Goal: Task Accomplishment & Management: Use online tool/utility

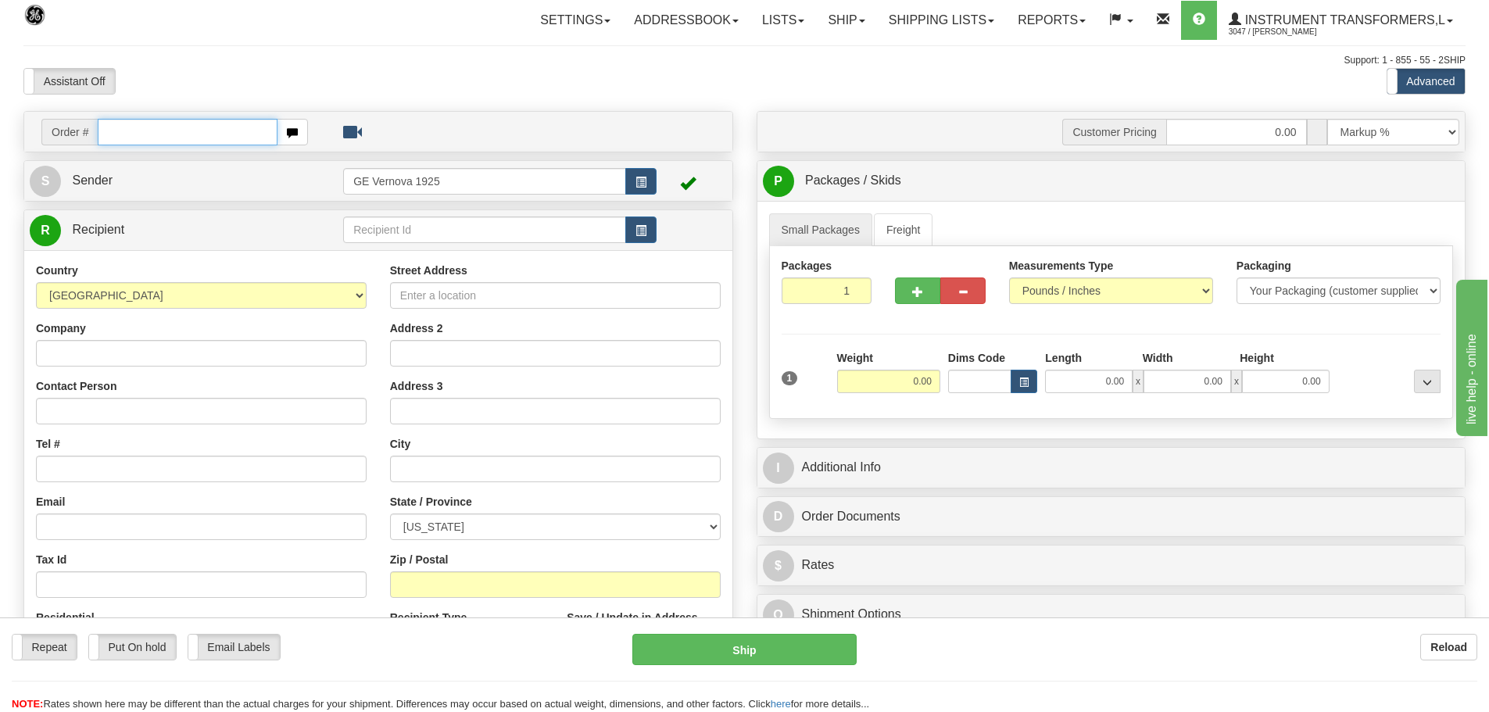
click at [170, 134] on input "text" at bounding box center [188, 132] width 180 height 27
type input "86703625"
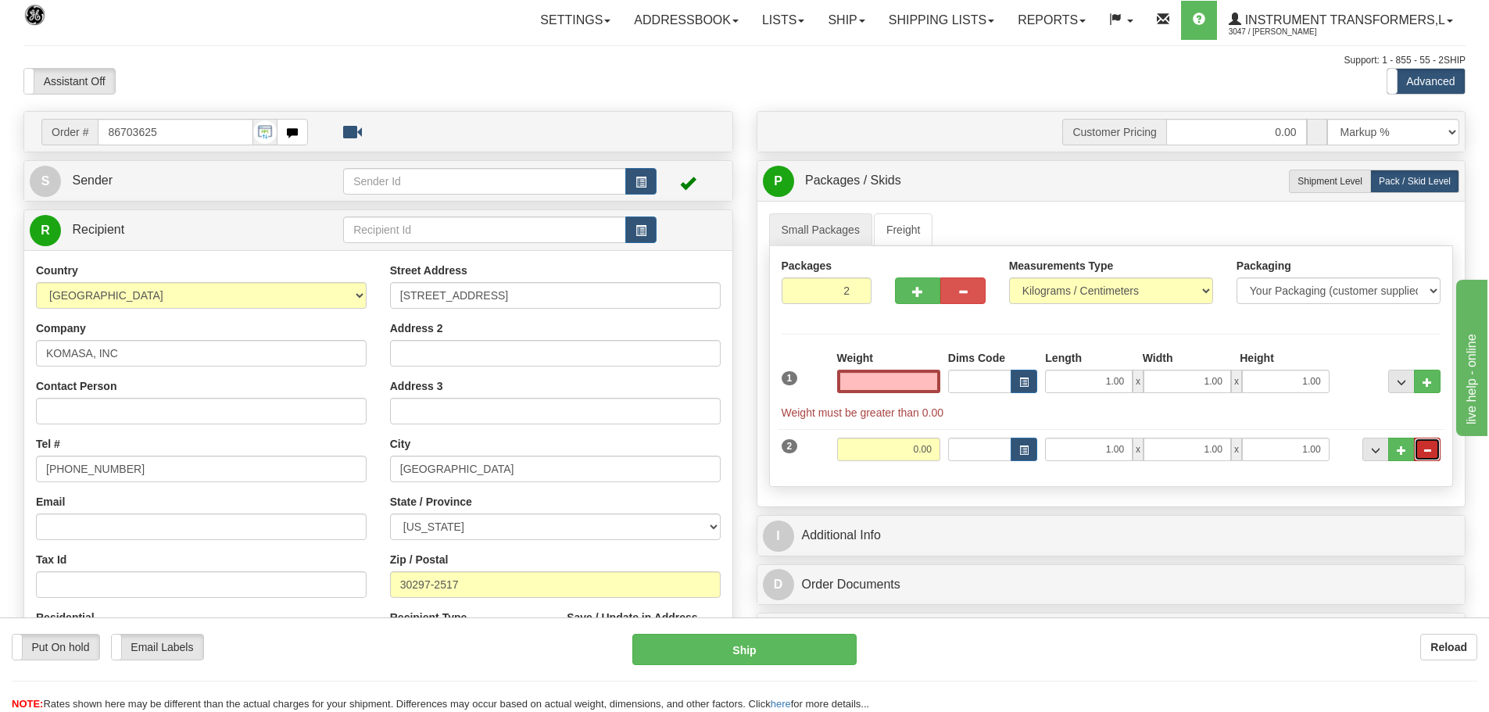
type input "0.00"
click at [1432, 453] on button "..." at bounding box center [1427, 449] width 27 height 23
type input "1"
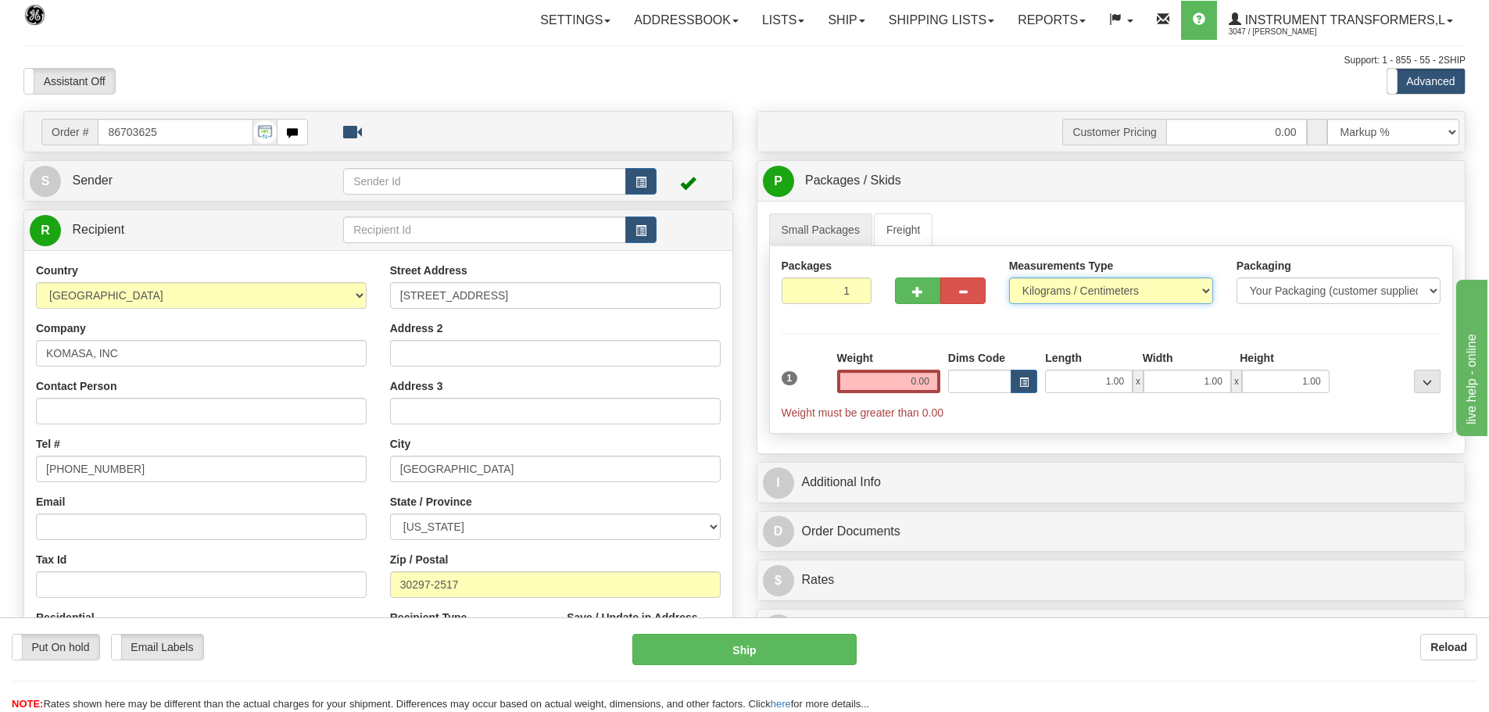
click at [1204, 287] on select "Pounds / Inches Kilograms / Centimeters" at bounding box center [1111, 290] width 204 height 27
select select "0"
click at [1009, 277] on select "Pounds / Inches Kilograms / Centimeters" at bounding box center [1111, 290] width 204 height 27
click at [939, 381] on input "0.00" at bounding box center [888, 381] width 103 height 23
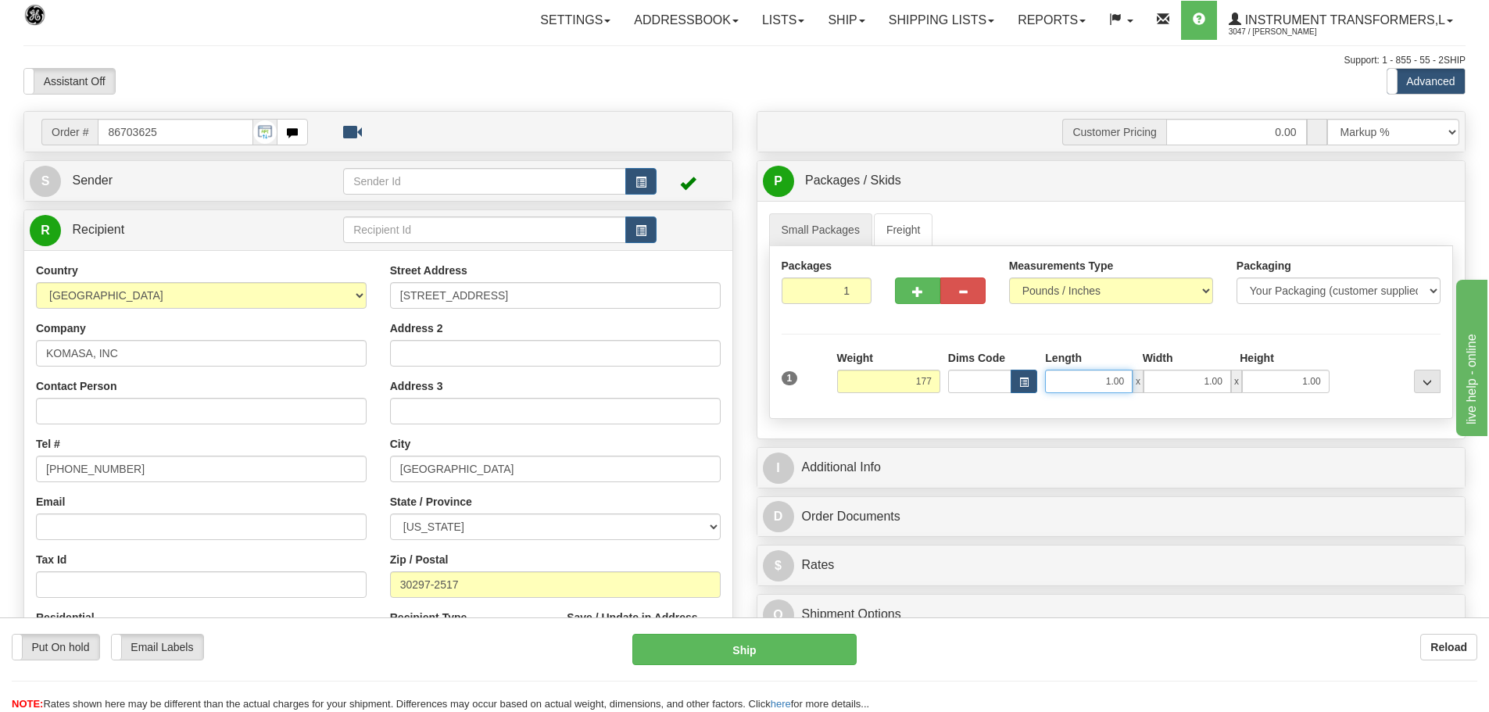
type input "177.00"
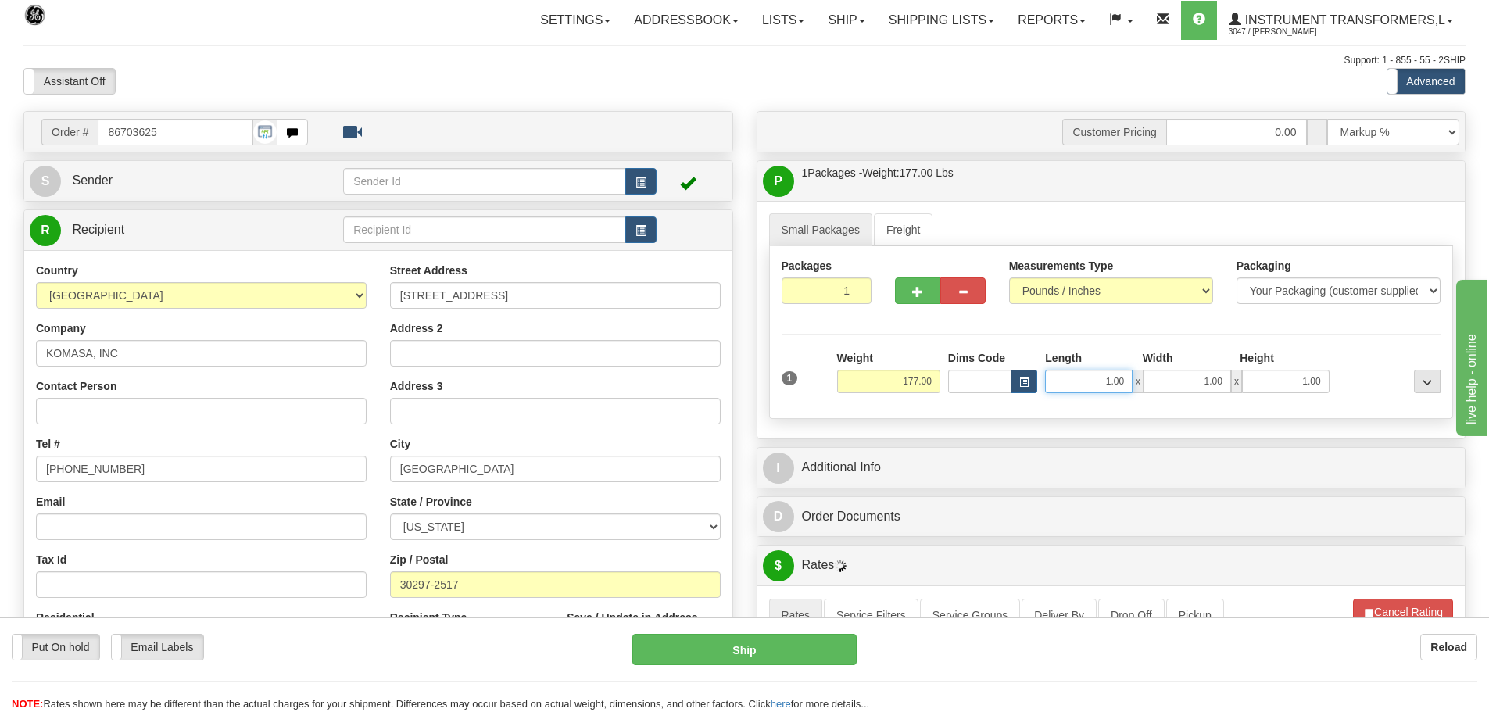
click at [1125, 378] on input "1.00" at bounding box center [1089, 381] width 88 height 23
type input "1"
type input "34.00"
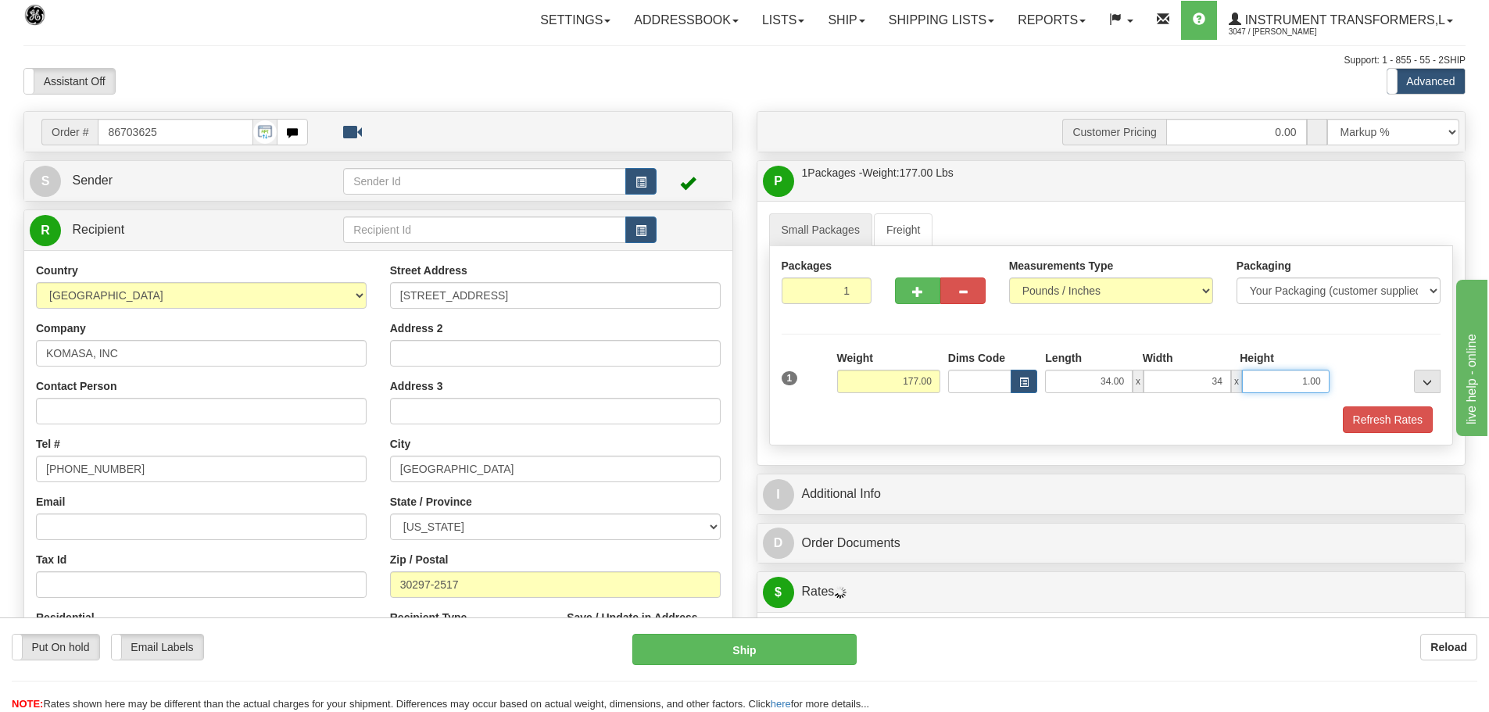
type input "34.00"
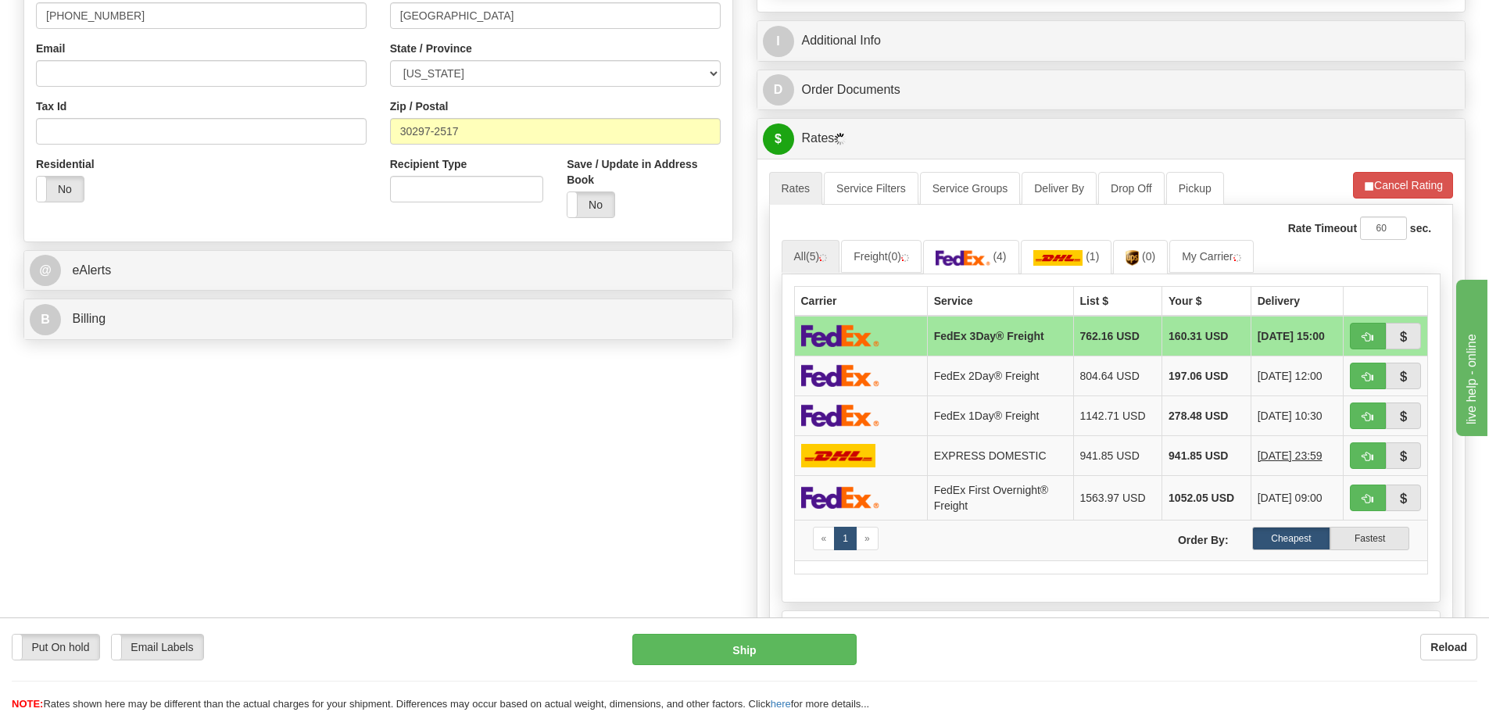
scroll to position [469, 0]
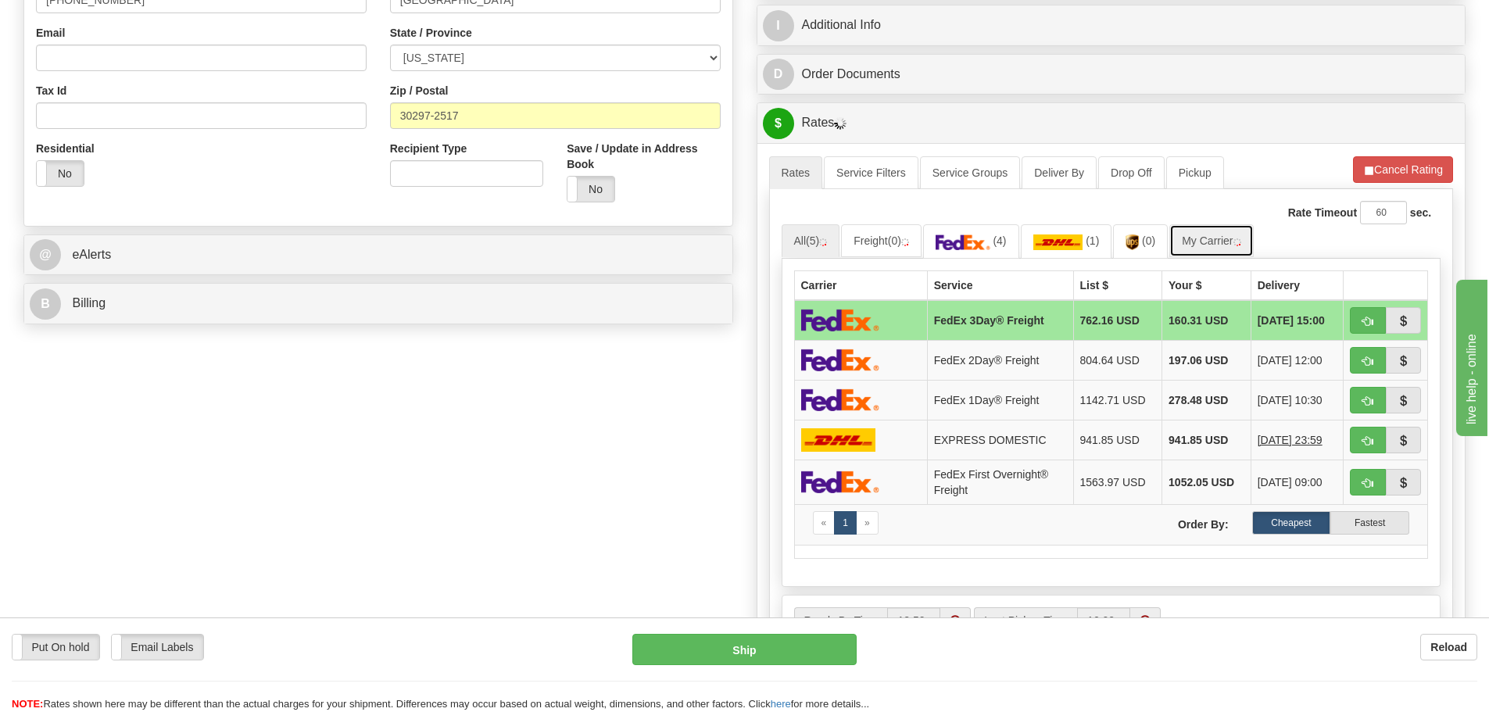
type input "38.00"
click at [1227, 237] on link "My Carrier" at bounding box center [1211, 240] width 84 height 33
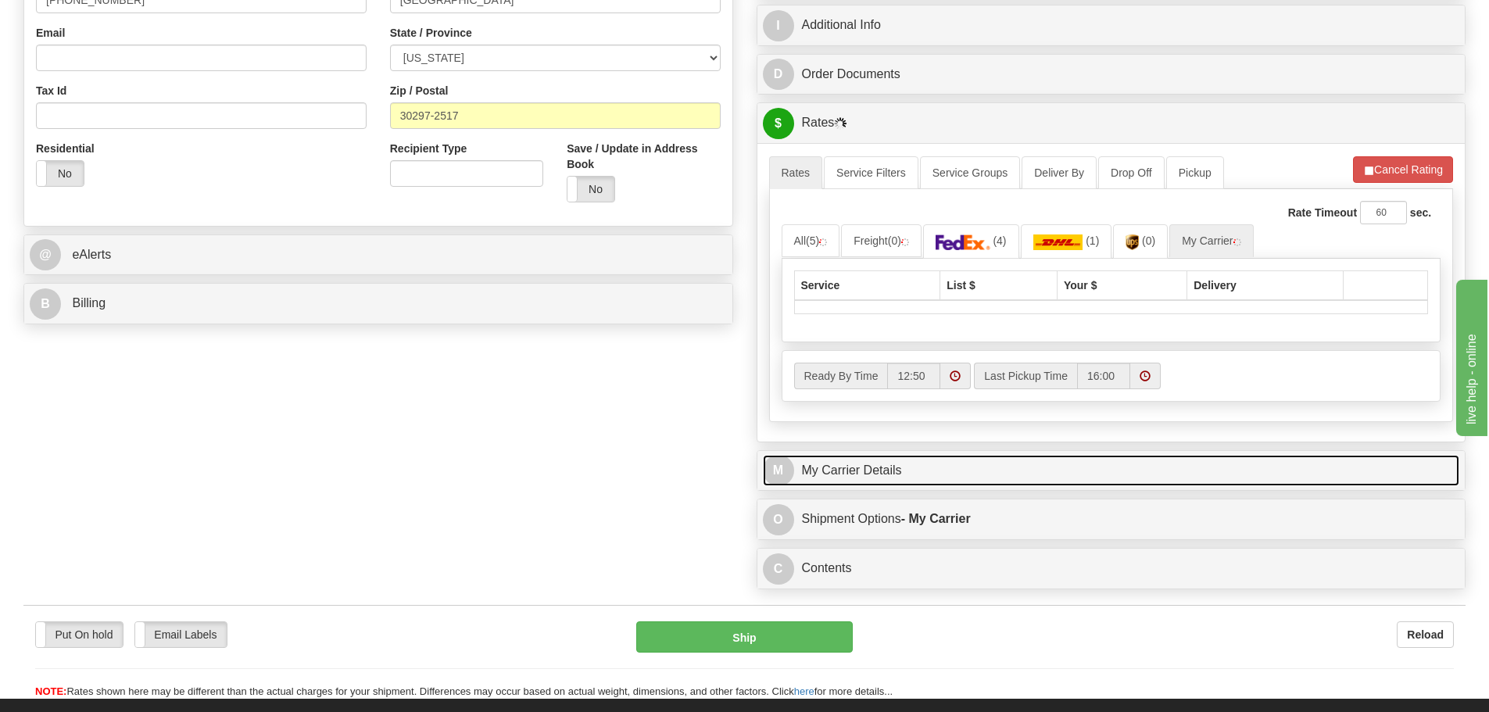
click at [1015, 477] on link "M My Carrier Details" at bounding box center [1111, 471] width 697 height 32
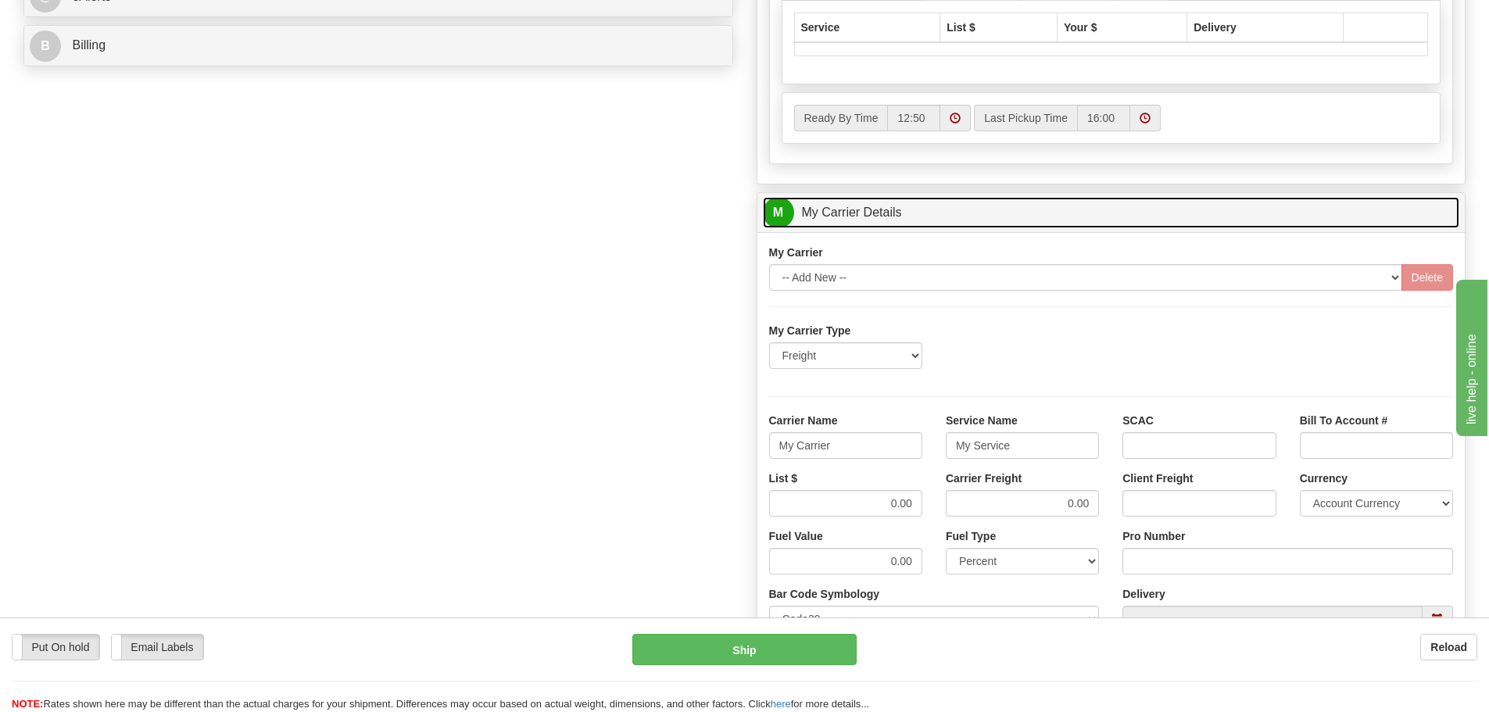
scroll to position [782, 0]
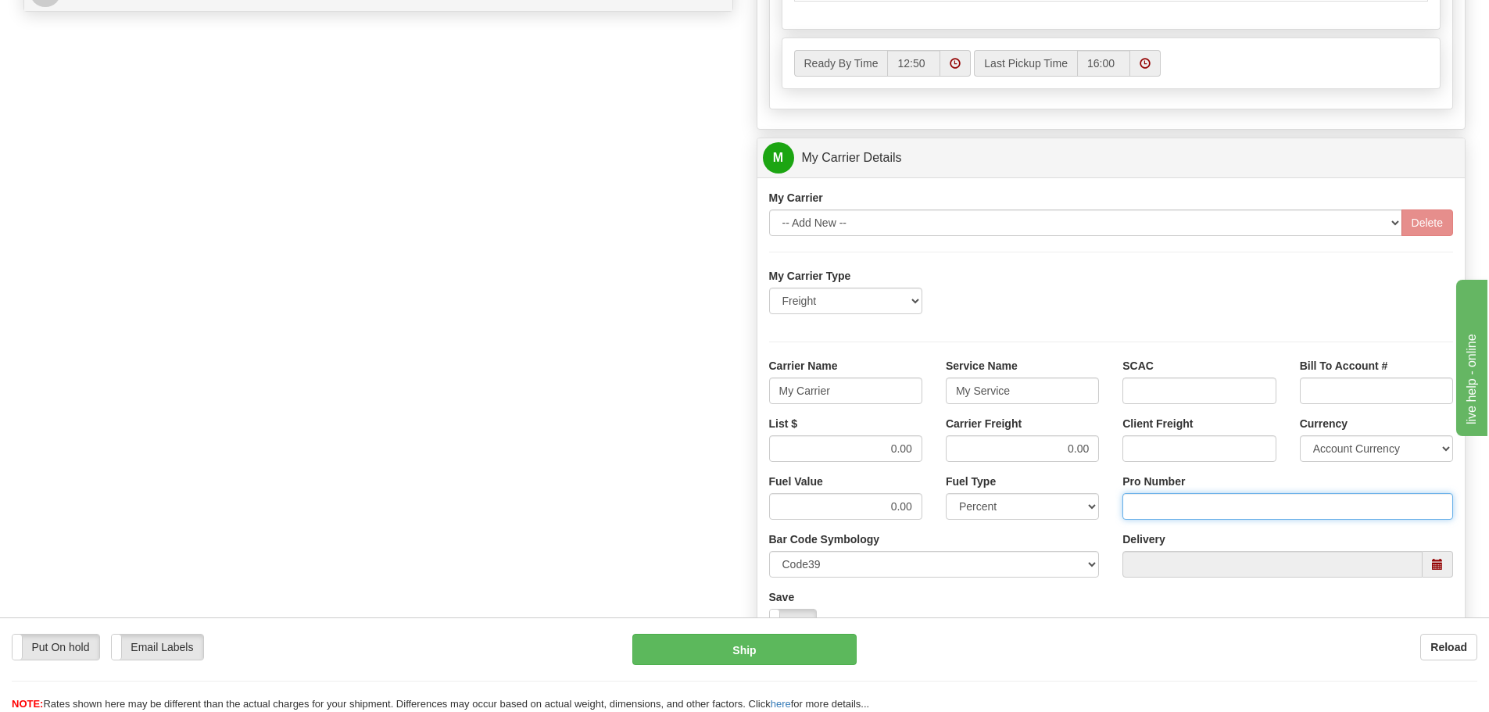
click at [1175, 509] on input "Pro Number" at bounding box center [1287, 506] width 331 height 27
type input "108439796601"
click button "Delete" at bounding box center [0, 0] width 0 height 0
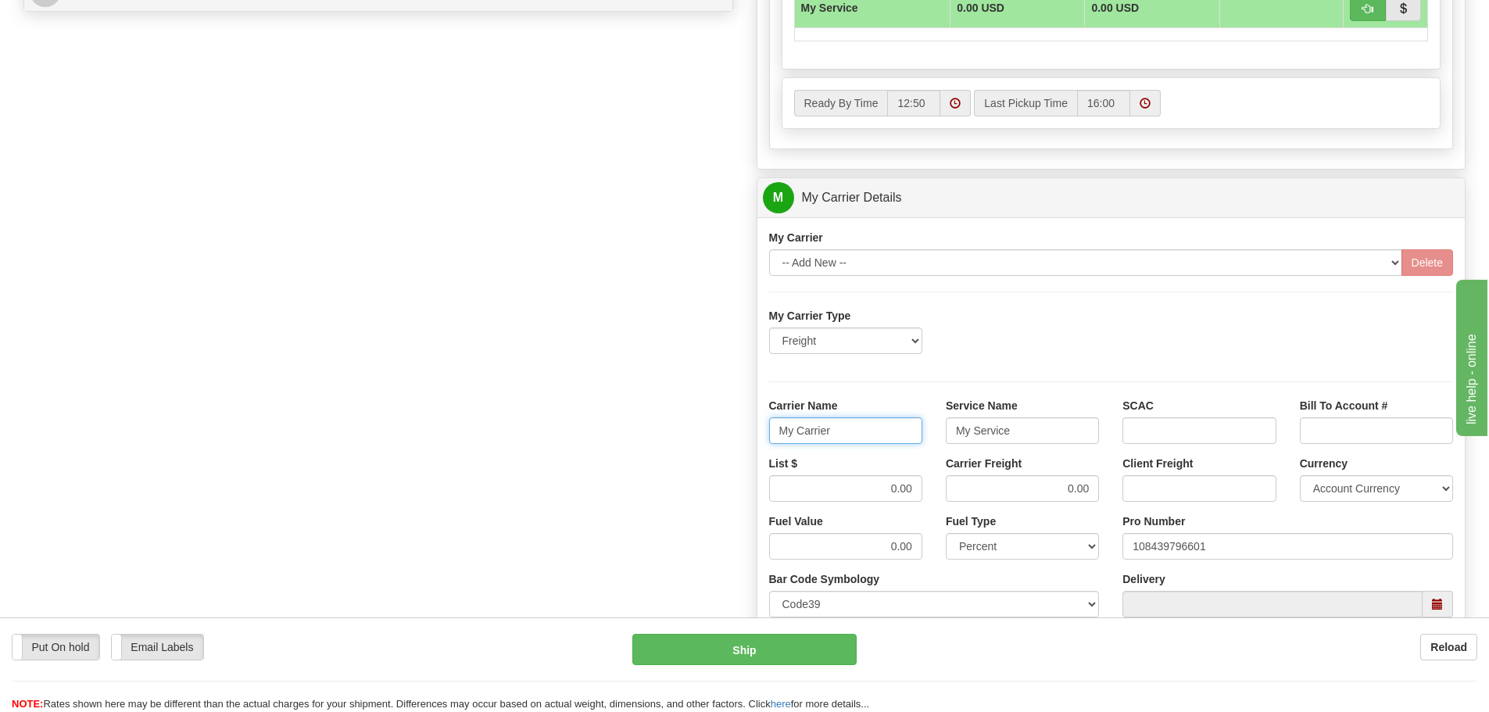
click at [845, 434] on input "My Carrier" at bounding box center [845, 430] width 153 height 27
type input "M"
type input "[PERSON_NAME]"
click at [1028, 431] on input "My Service" at bounding box center [1022, 430] width 153 height 27
type input "M"
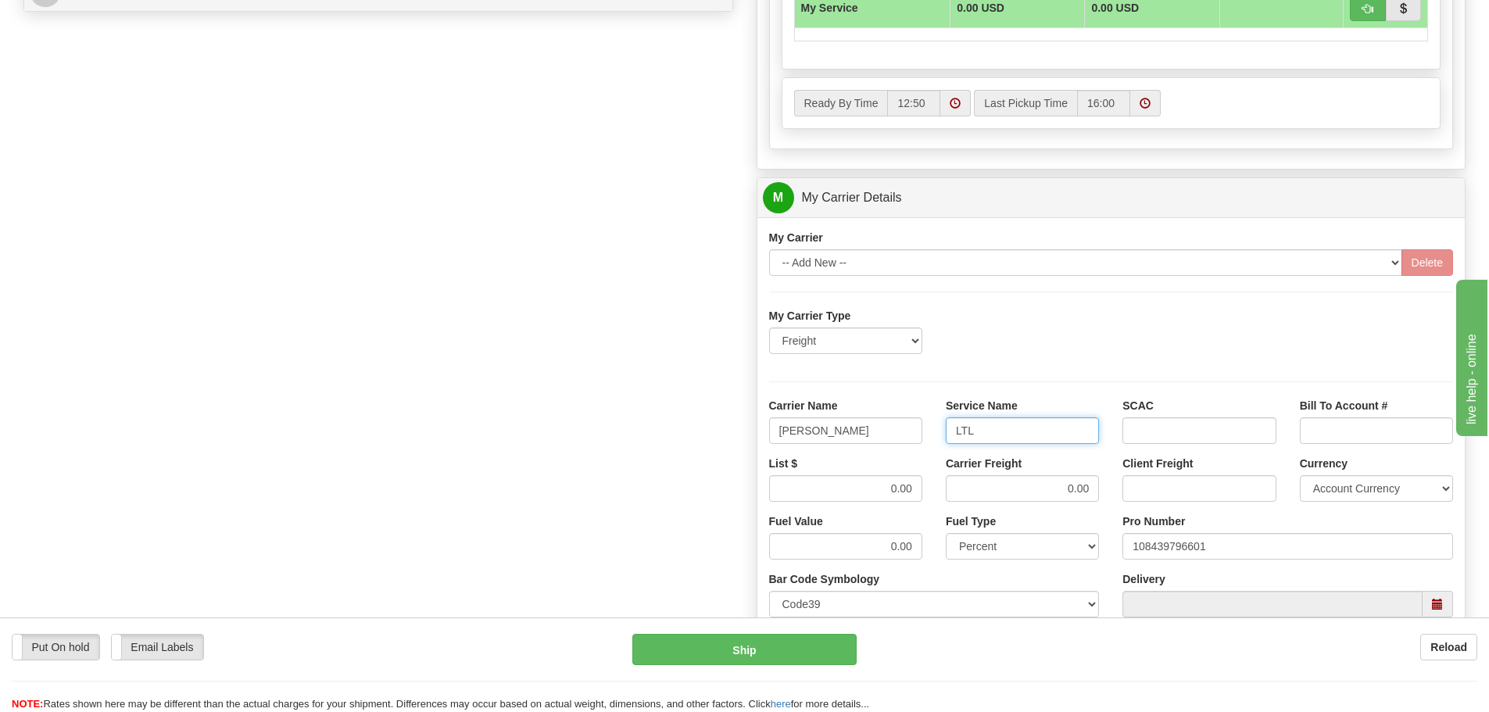
type input "LTL"
click at [917, 492] on input "0.00" at bounding box center [845, 488] width 153 height 27
type input "0"
type input "329.05"
click at [1093, 490] on input "0.00" at bounding box center [1022, 488] width 153 height 27
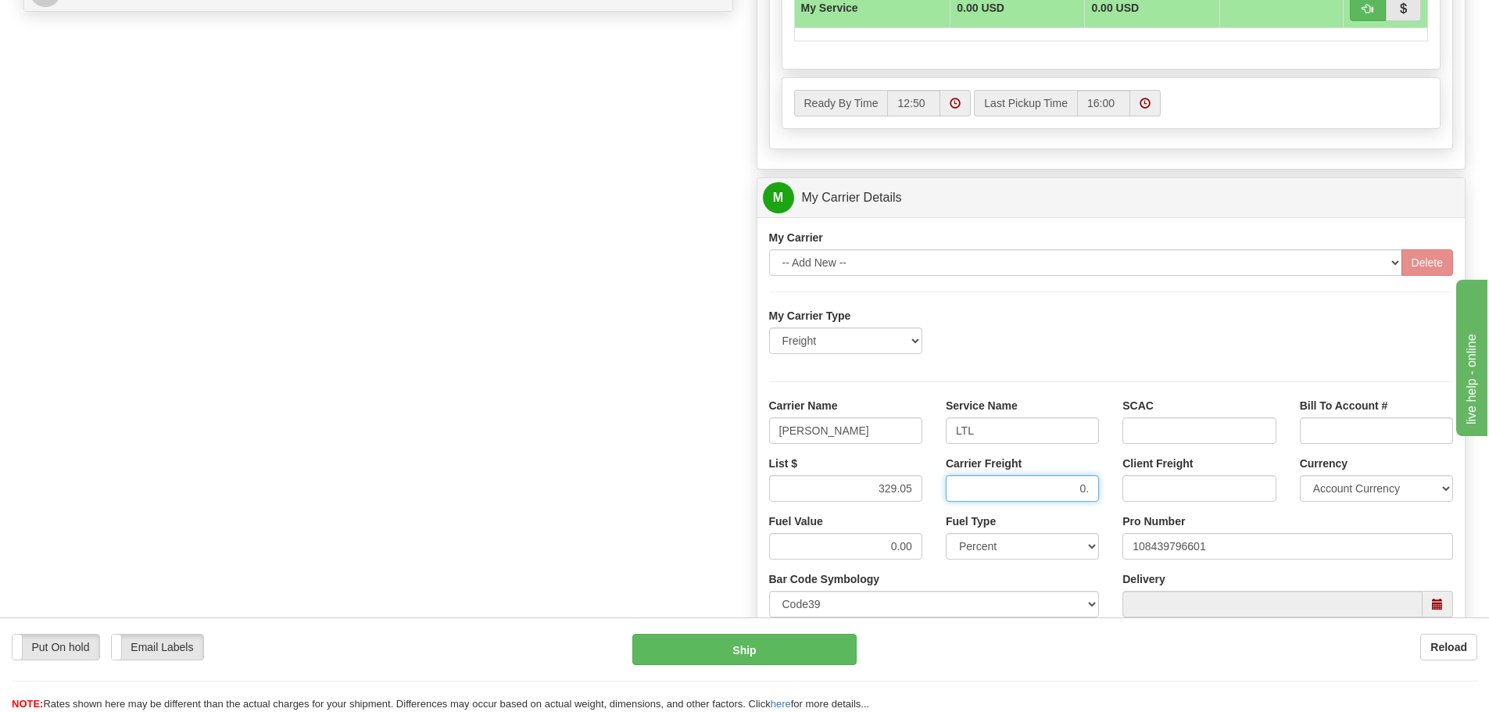
type input "0"
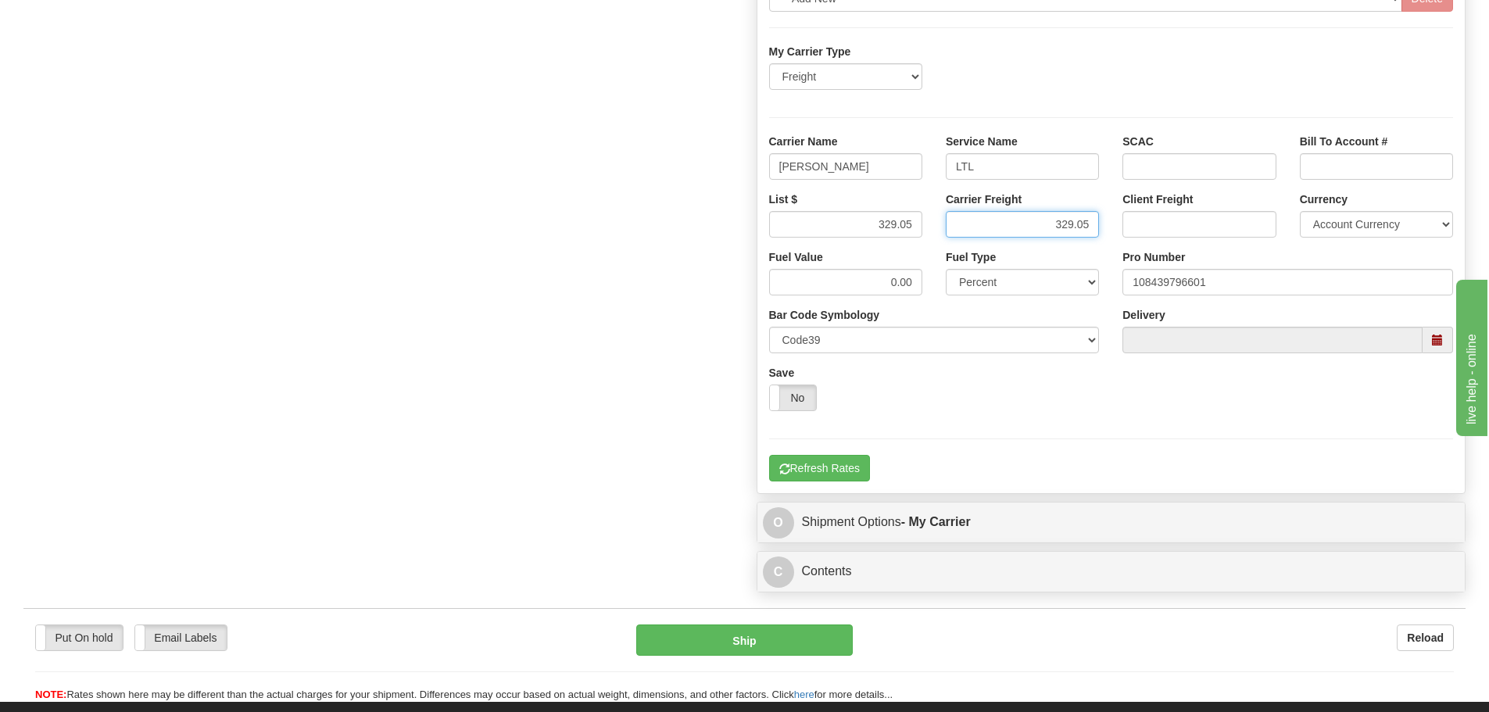
scroll to position [1172, 0]
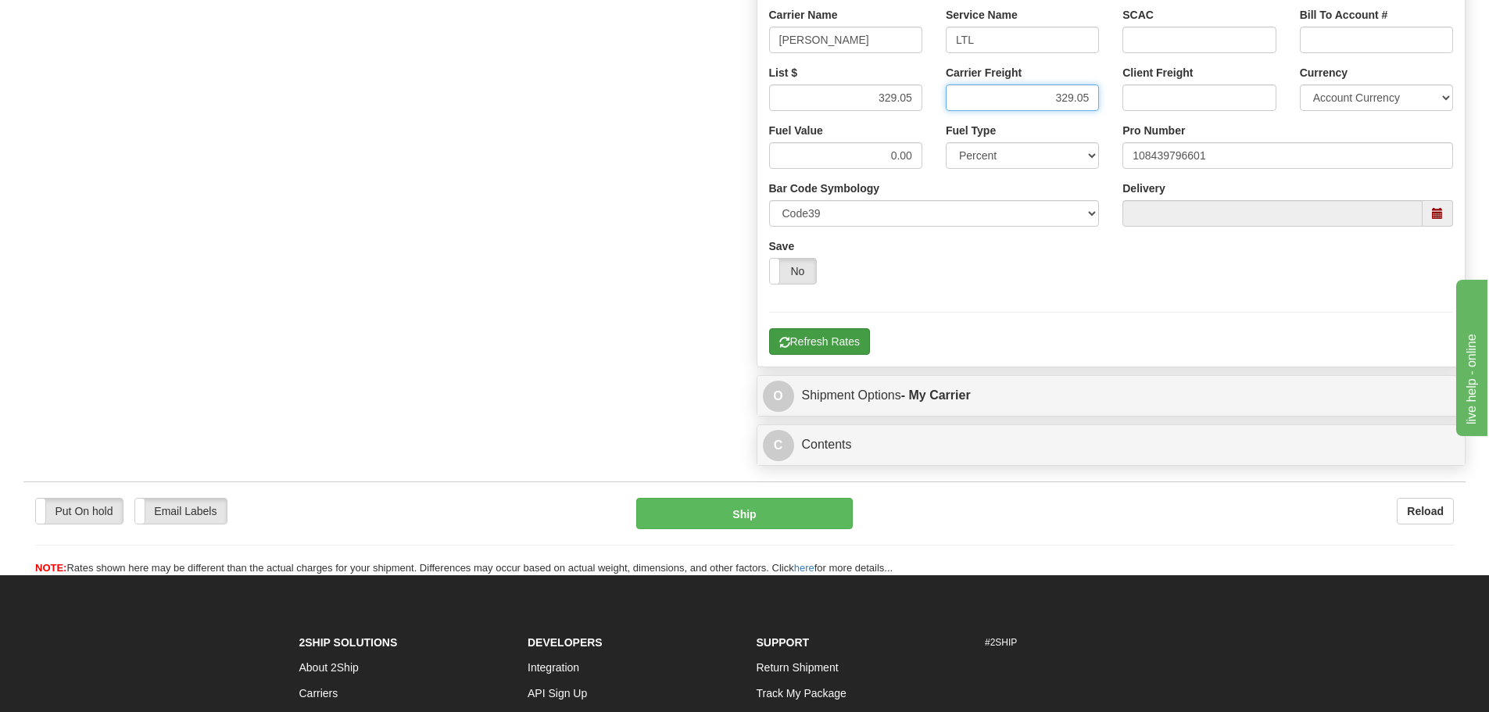
type input "329.05"
click at [817, 342] on button "Refresh Rates" at bounding box center [819, 341] width 101 height 27
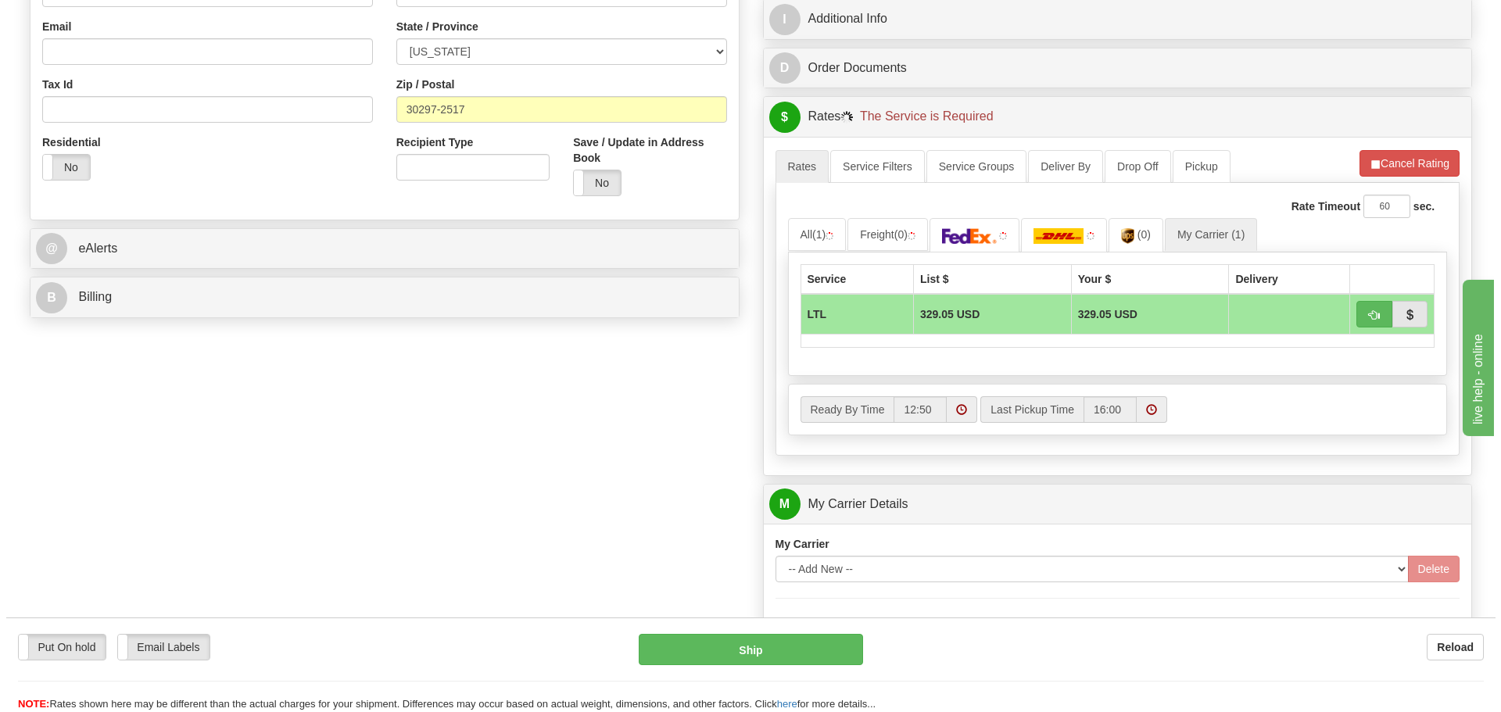
scroll to position [469, 0]
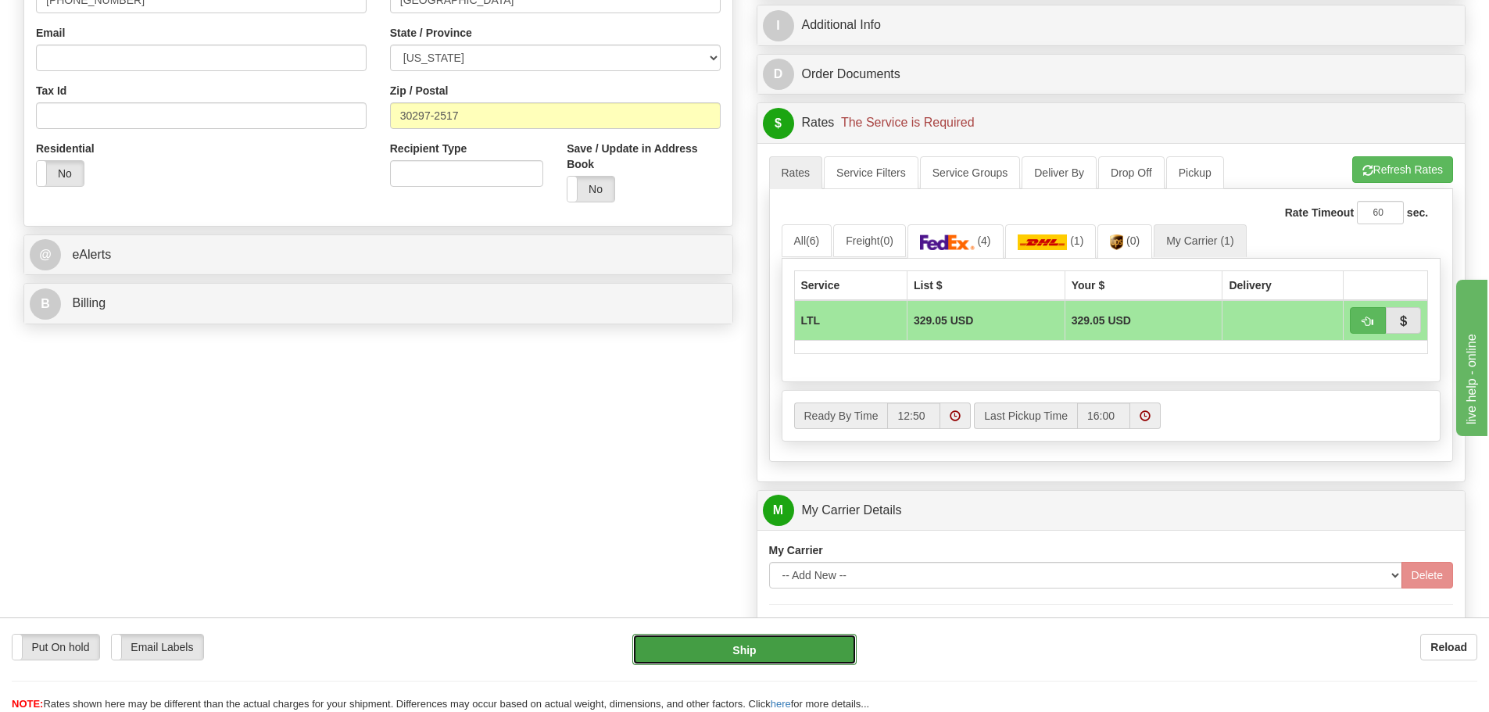
click at [772, 656] on button "Ship" at bounding box center [744, 649] width 224 height 31
type input "00"
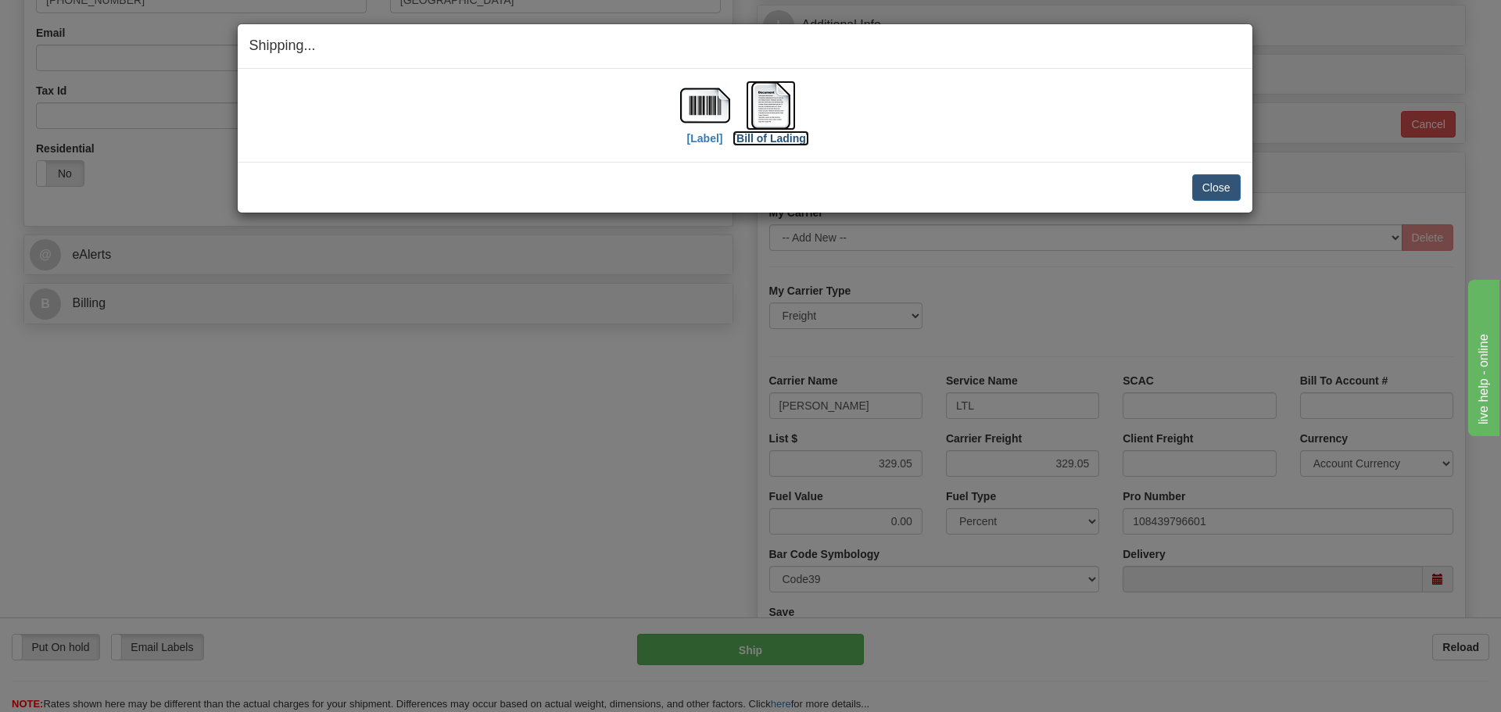
click at [770, 110] on img at bounding box center [771, 106] width 50 height 50
click at [1210, 175] on button "Close" at bounding box center [1216, 187] width 48 height 27
